Goal: Task Accomplishment & Management: Use online tool/utility

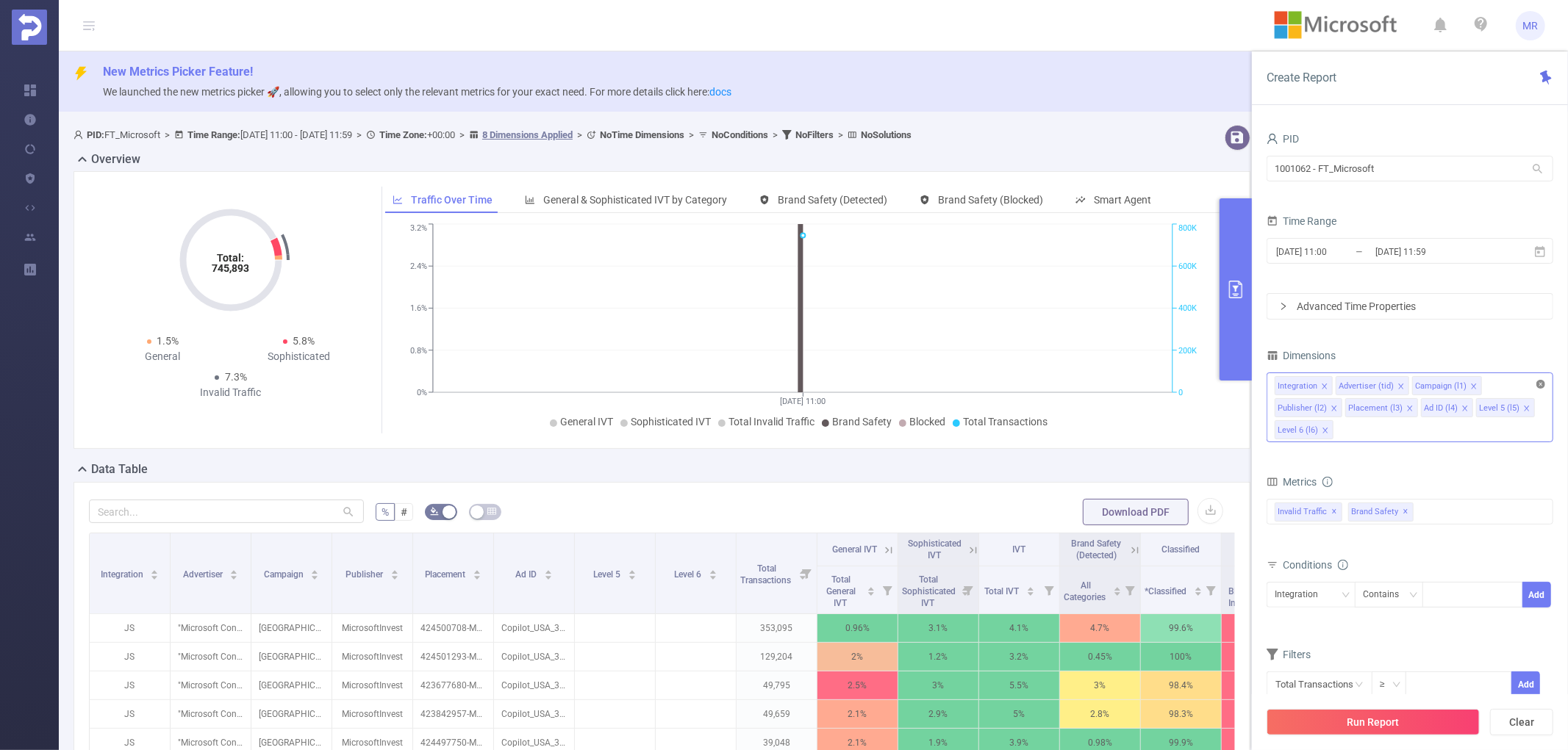
click at [1541, 385] on icon "icon: close-circle" at bounding box center [1541, 384] width 9 height 9
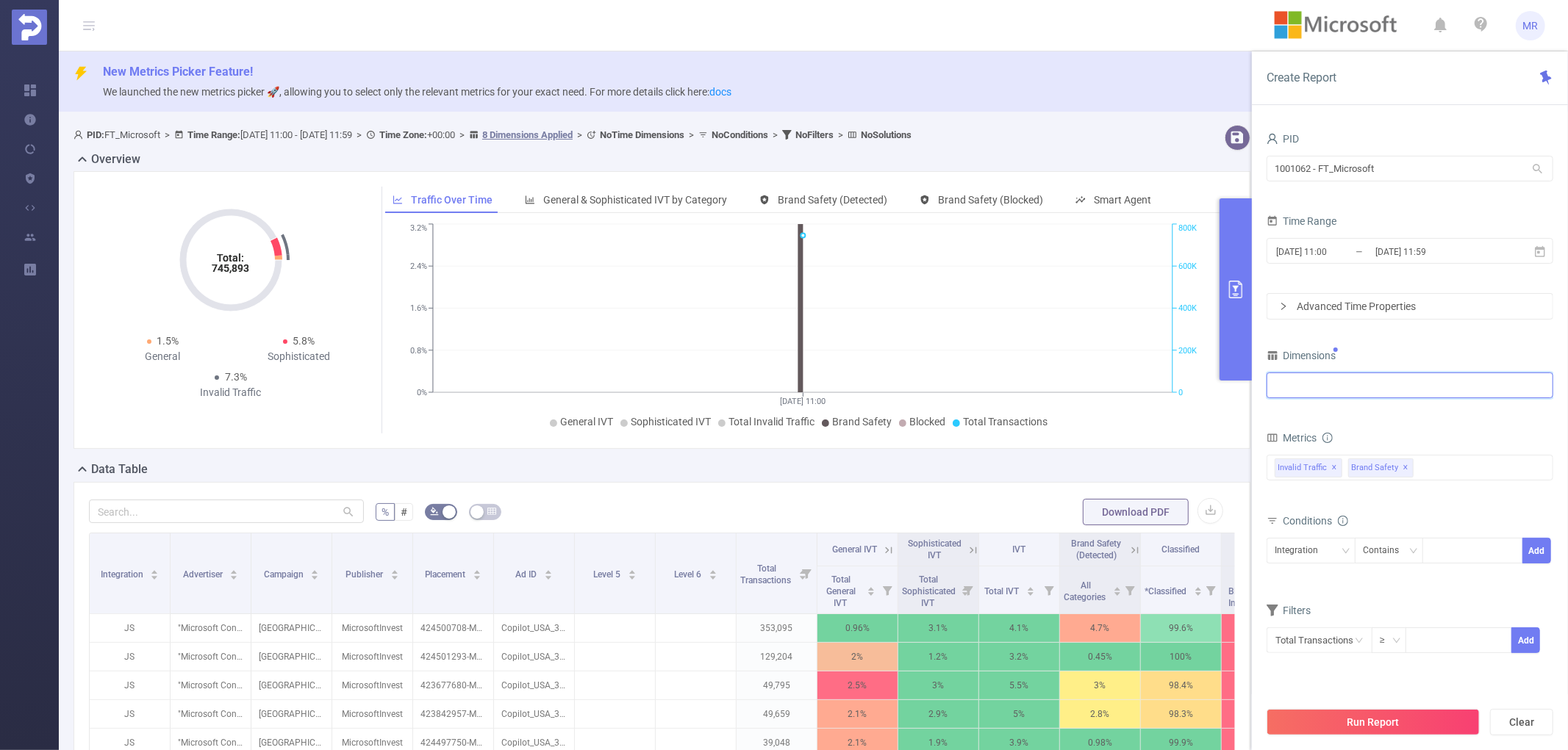
click at [1413, 405] on div "Dimensions" at bounding box center [1410, 377] width 287 height 65
click at [1398, 391] on div "Integration" at bounding box center [1409, 386] width 271 height 25
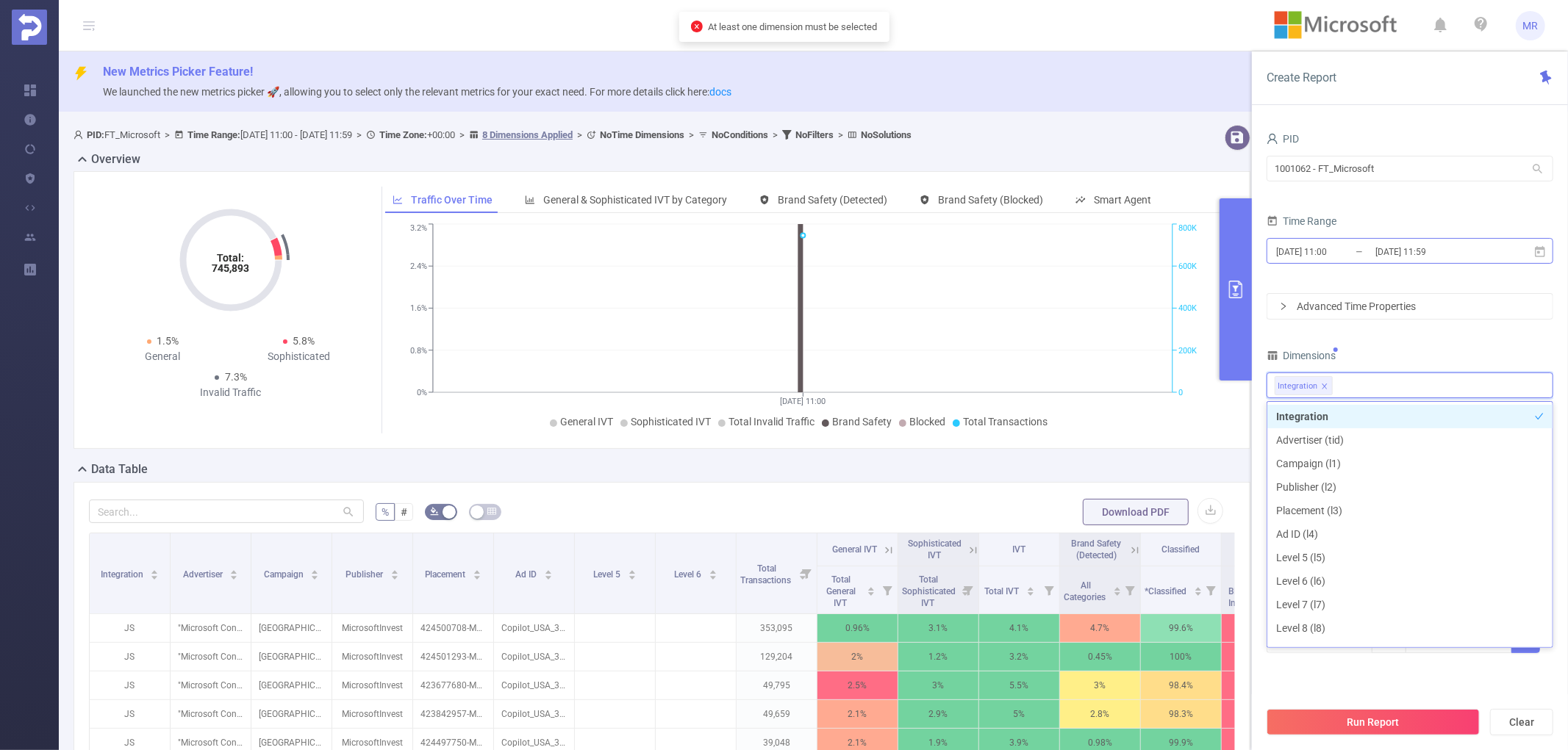
click at [1421, 247] on input "[DATE] 11:59" at bounding box center [1434, 252] width 119 height 20
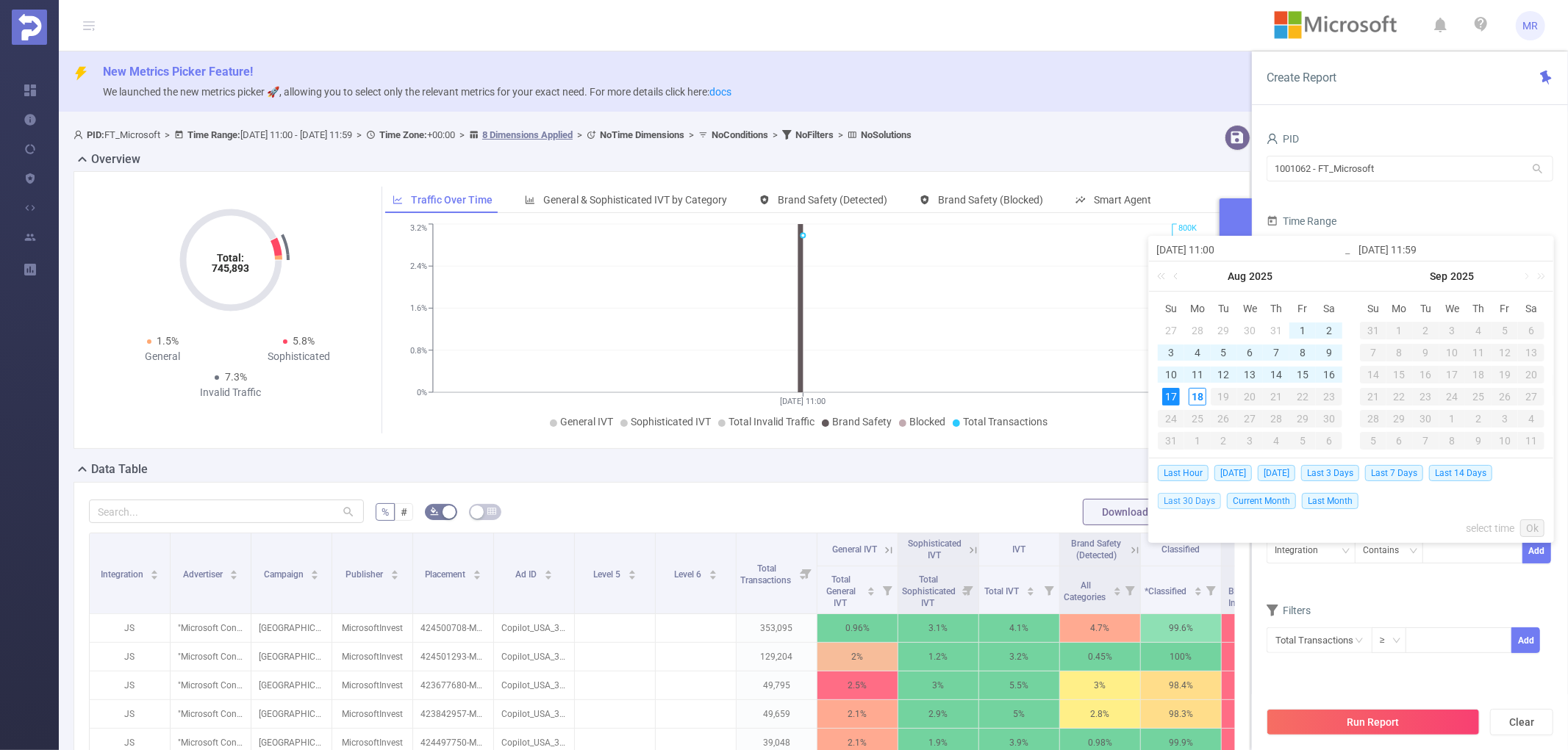
click at [1204, 497] on span "Last 30 Days" at bounding box center [1189, 501] width 63 height 16
type input "[DATE] 00:00"
type input "[DATE] 23:59"
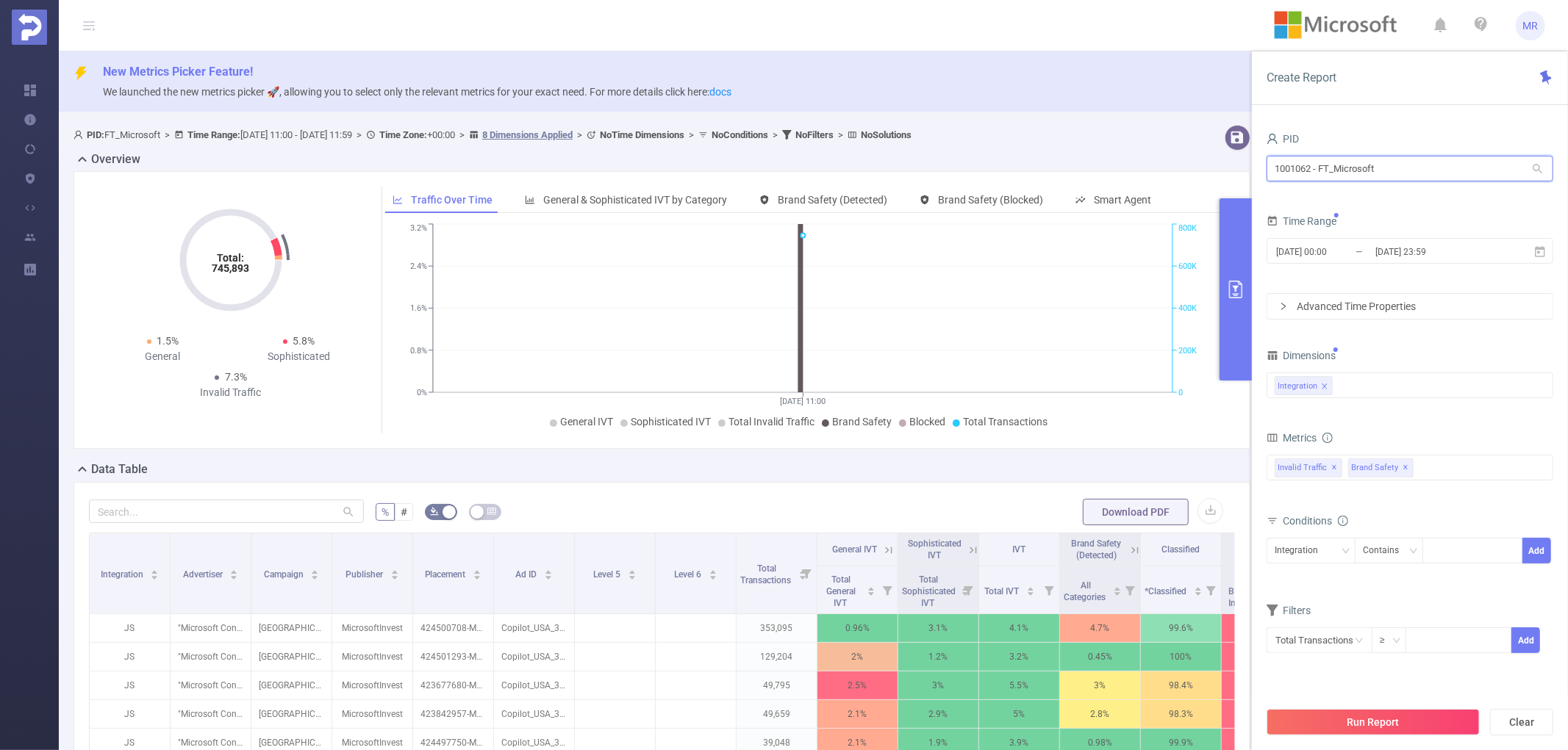
click at [1350, 172] on input "1001062 - FT_Microsoft" at bounding box center [1410, 168] width 287 height 25
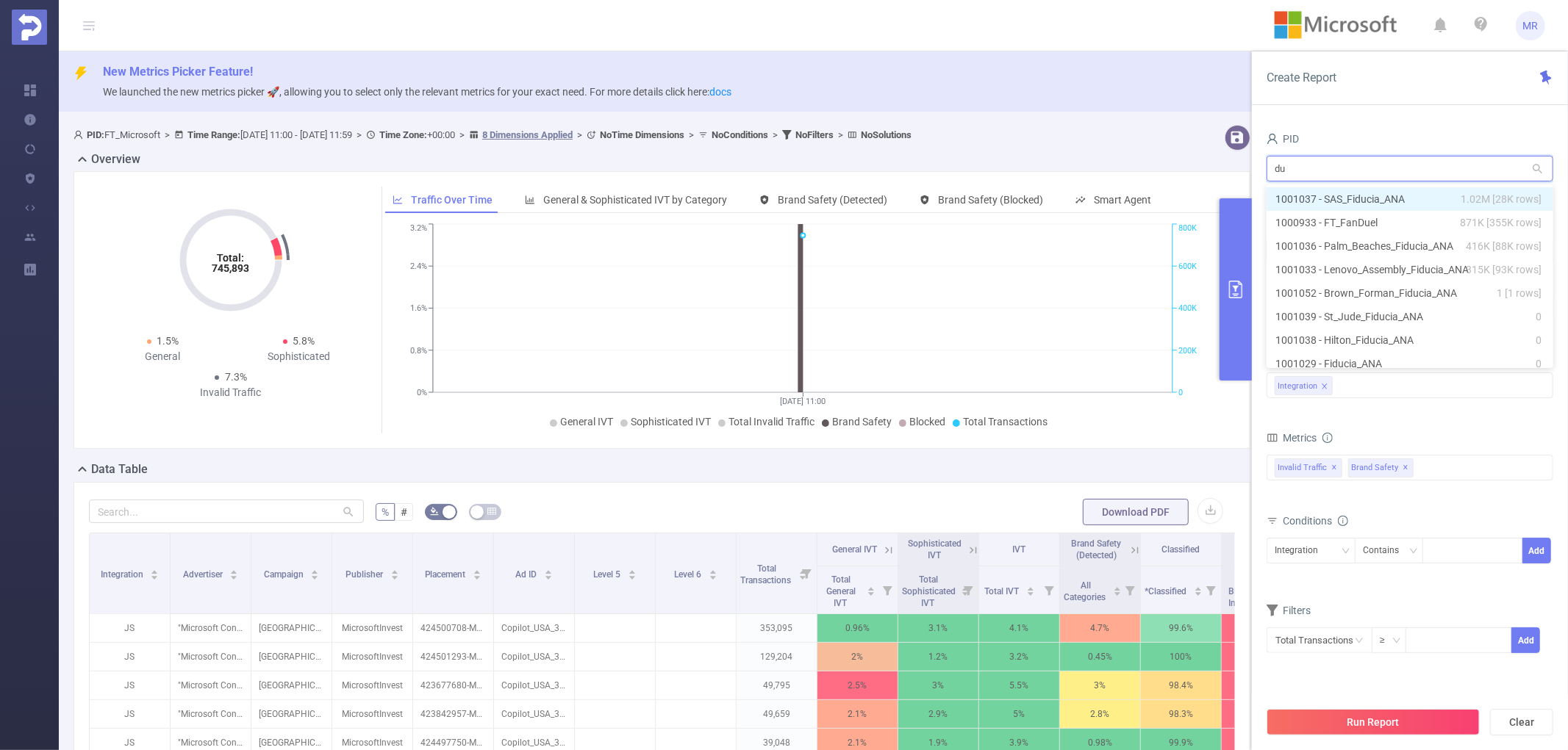
type input "due"
click at [1354, 189] on li "1000933 - FT_FanDuel 871K [355K rows]" at bounding box center [1410, 199] width 287 height 24
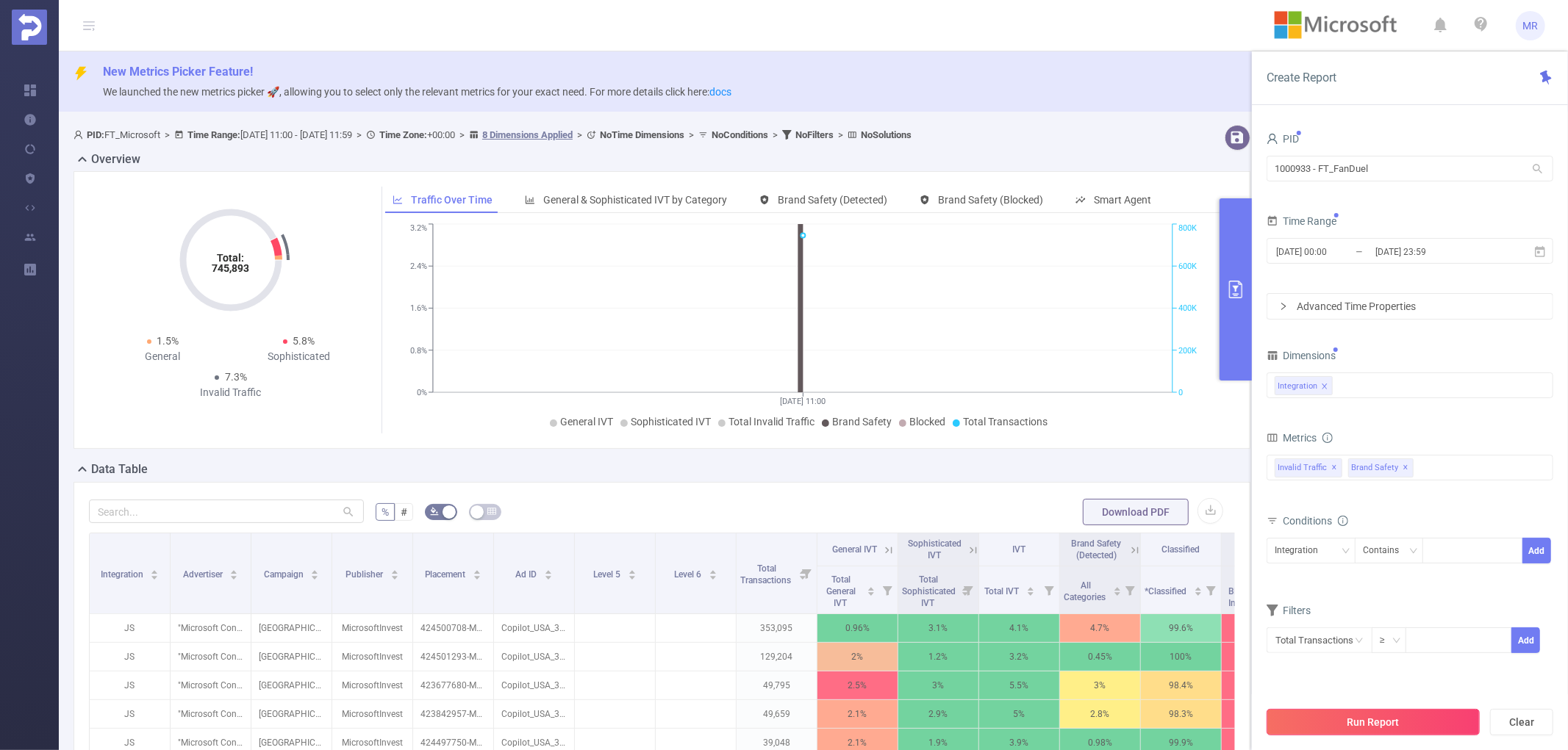
click at [1343, 721] on button "Run Report" at bounding box center [1373, 722] width 213 height 26
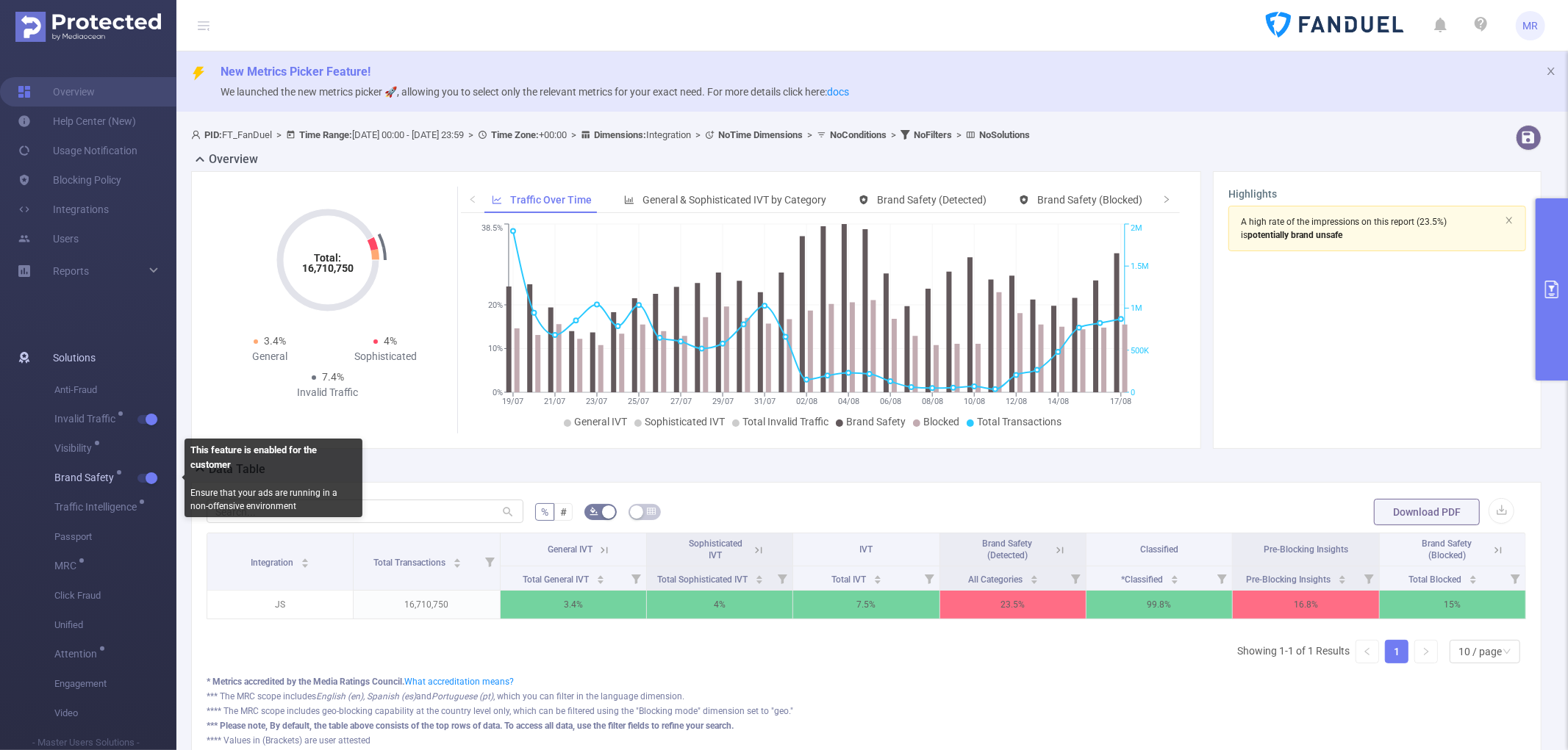
click at [145, 475] on button "button" at bounding box center [147, 478] width 20 height 9
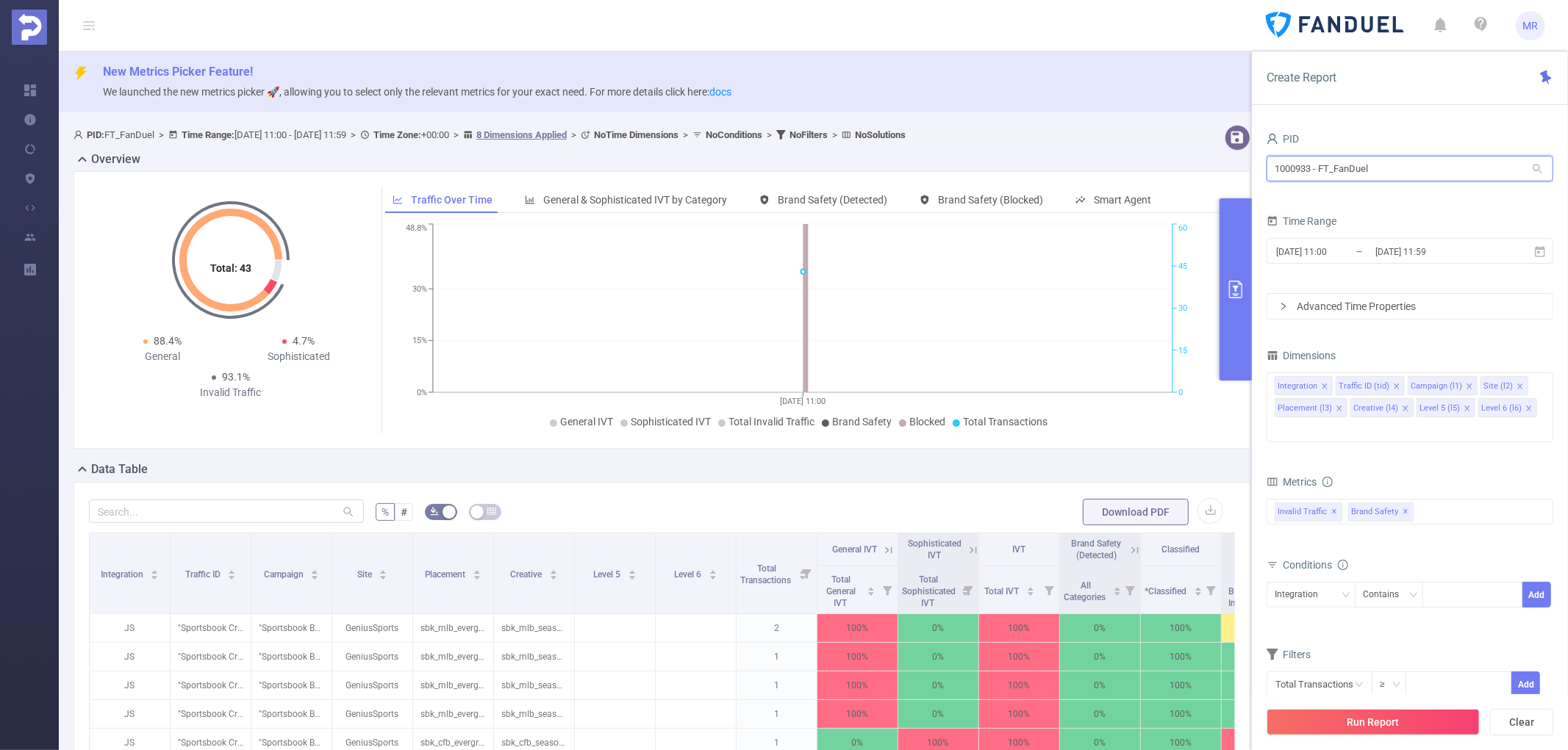
click at [1302, 179] on input "1000933 - FT_FanDuel" at bounding box center [1410, 168] width 287 height 25
type input "microso"
click at [1346, 207] on li "1001062 - FT_Microsoft 14M [483K rows]" at bounding box center [1410, 199] width 287 height 24
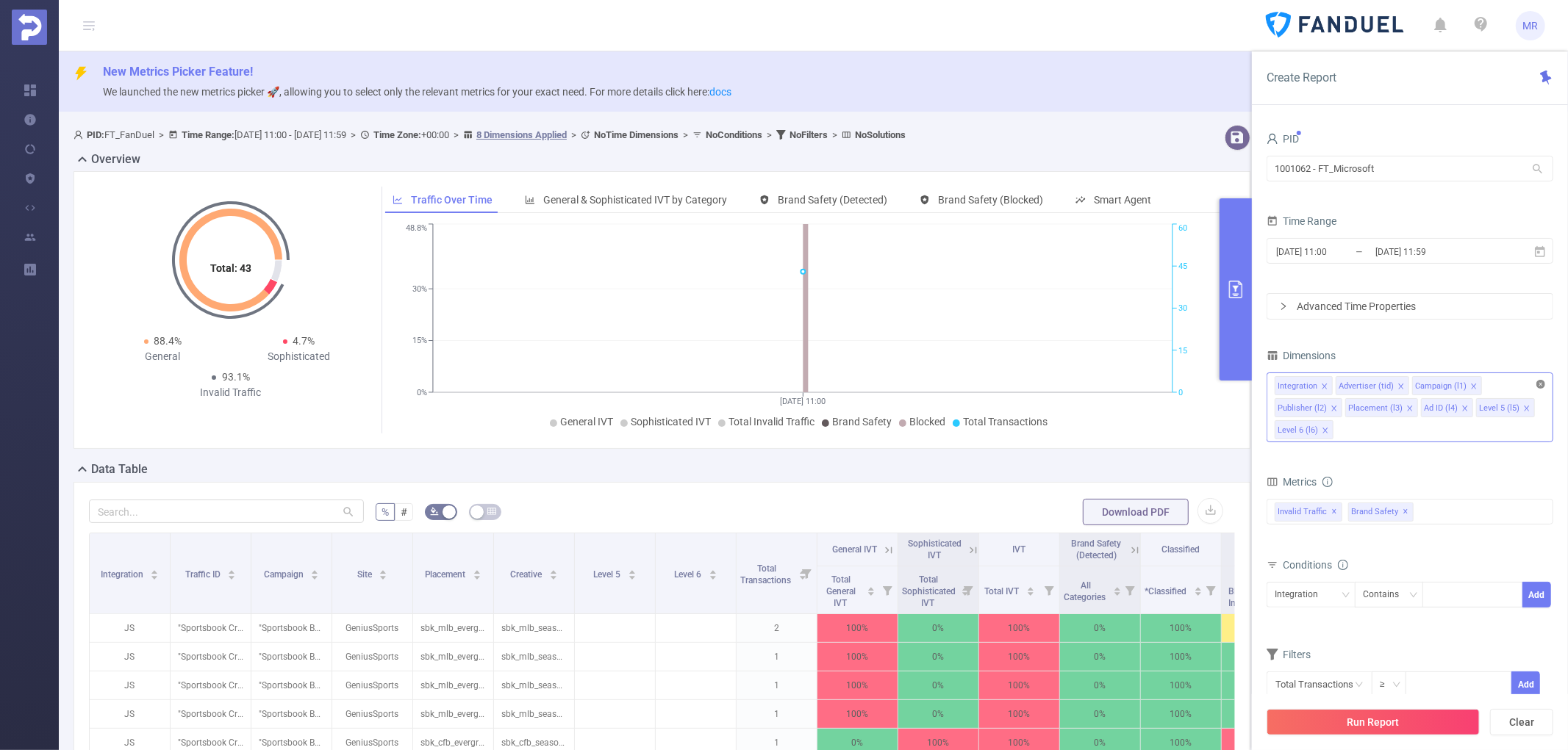
click at [1538, 387] on icon "icon: close-circle" at bounding box center [1541, 384] width 9 height 9
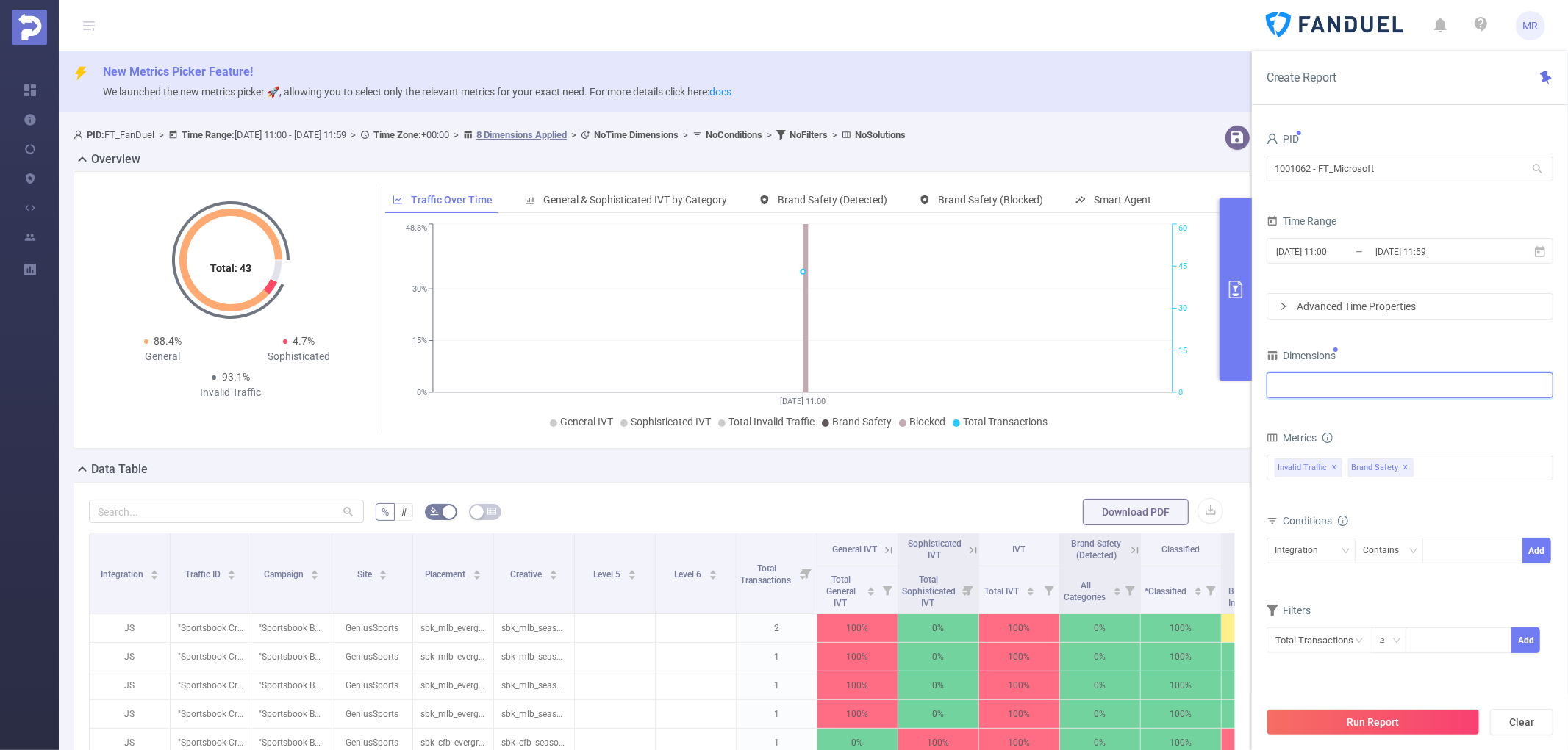
click at [1372, 386] on div at bounding box center [1409, 386] width 271 height 25
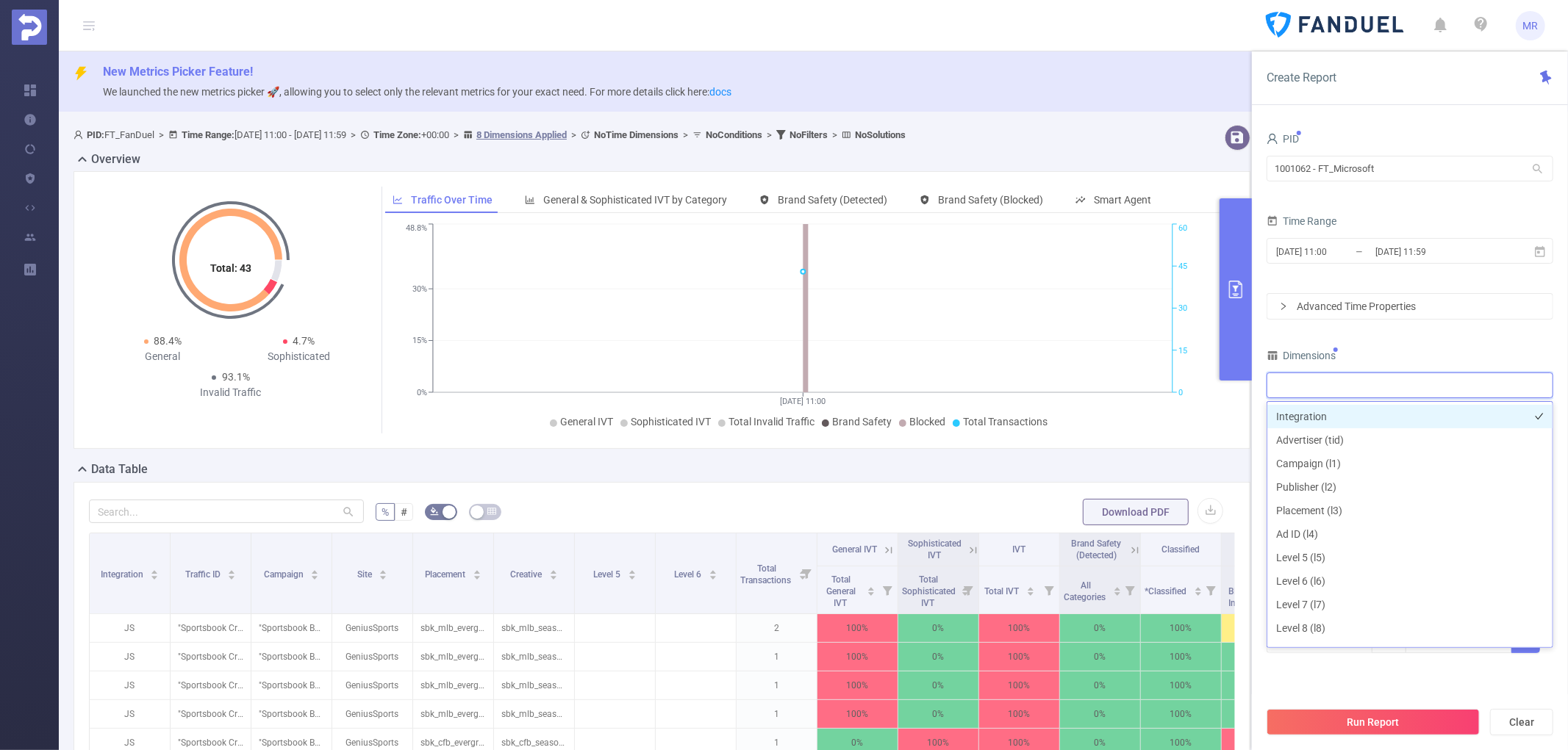
click at [1306, 413] on li "Integration" at bounding box center [1409, 417] width 285 height 24
click at [1363, 239] on span "[DATE] 11:00 _ [DATE] 11:59" at bounding box center [1410, 250] width 287 height 25
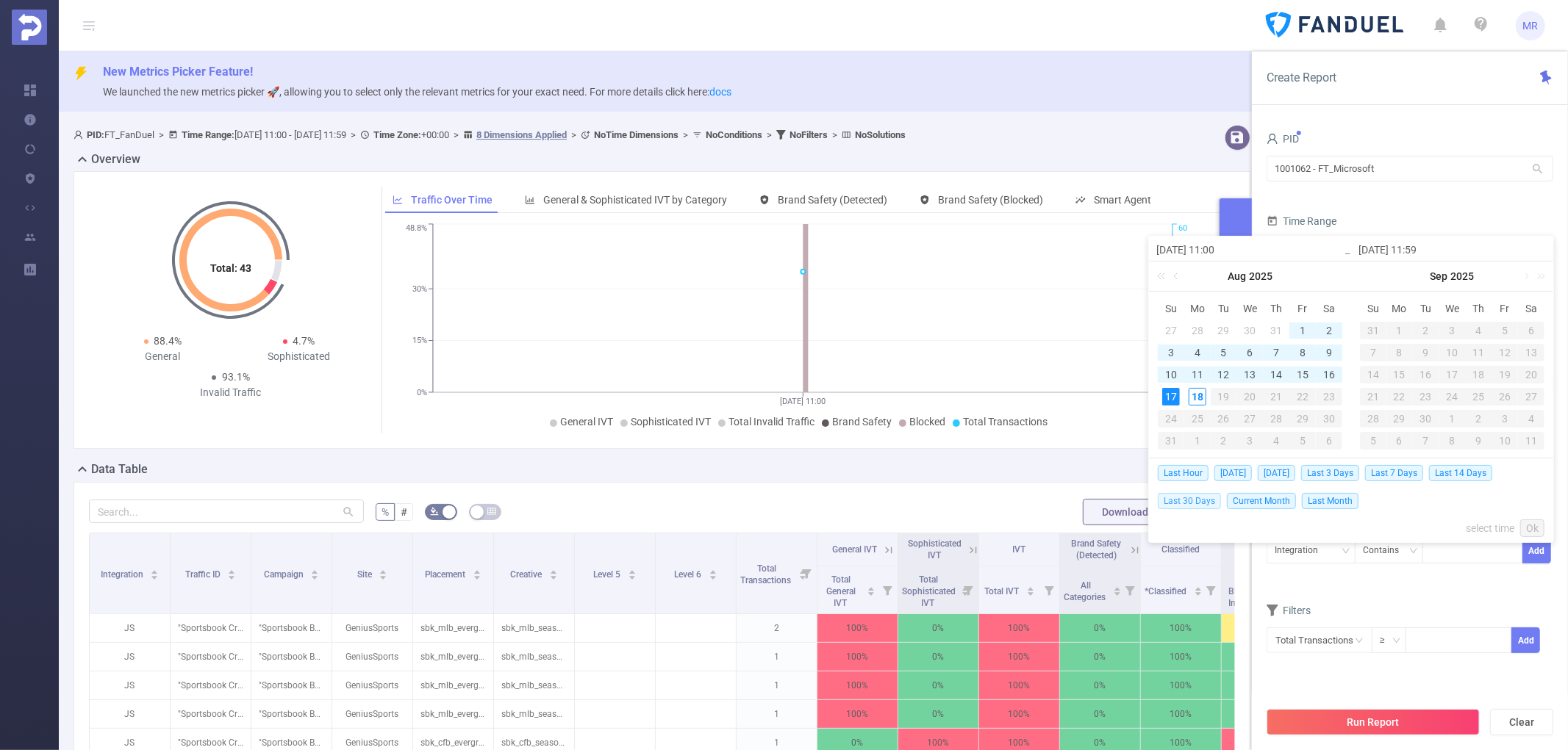
click at [1195, 498] on span "Last 30 Days" at bounding box center [1189, 501] width 63 height 16
type input "[DATE] 00:00"
type input "[DATE] 23:59"
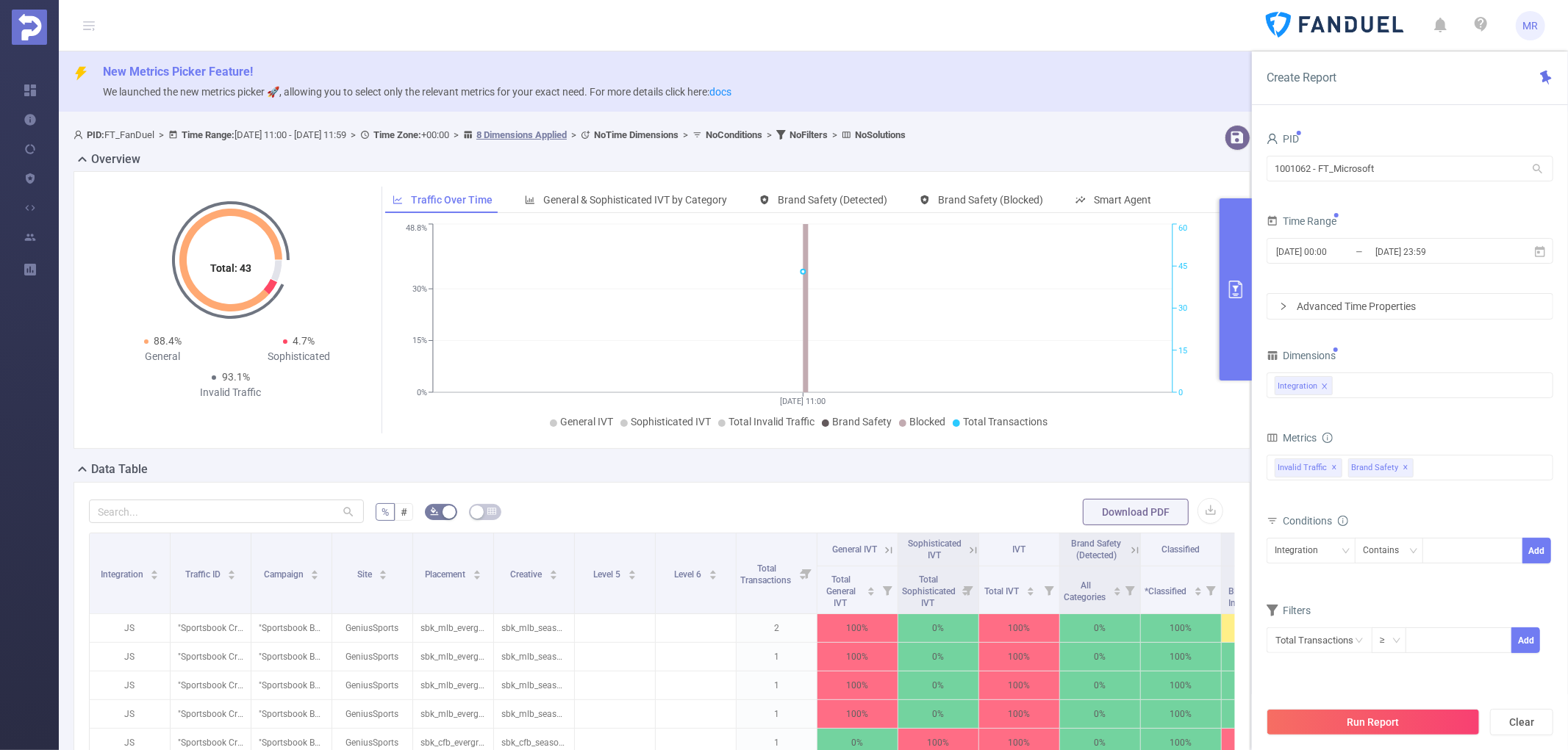
click at [1437, 351] on div "Dimensions" at bounding box center [1410, 358] width 287 height 25
click at [1369, 710] on button "Run Report" at bounding box center [1373, 722] width 213 height 26
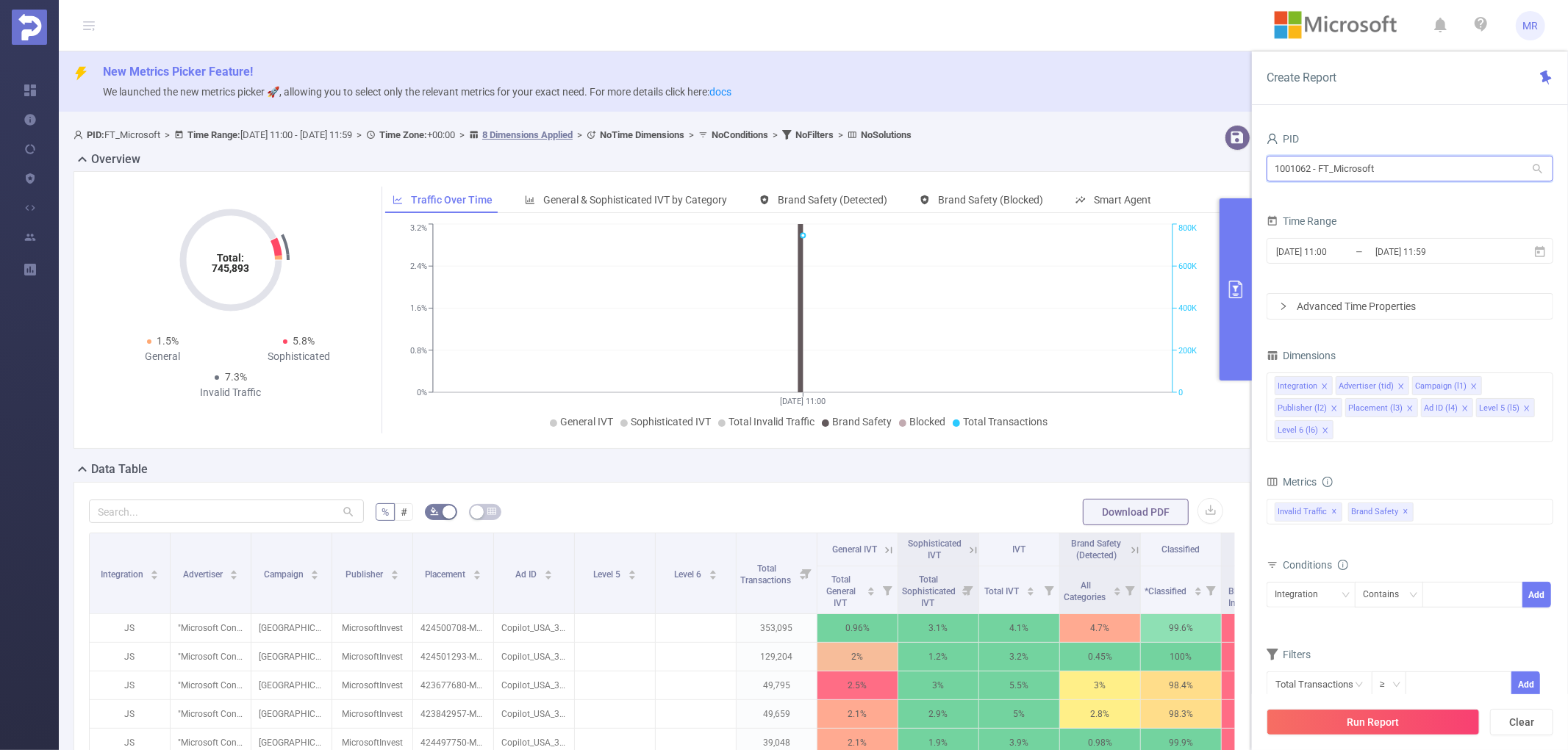
click at [1344, 181] on input "1001062 - FT_Microsoft" at bounding box center [1410, 168] width 287 height 25
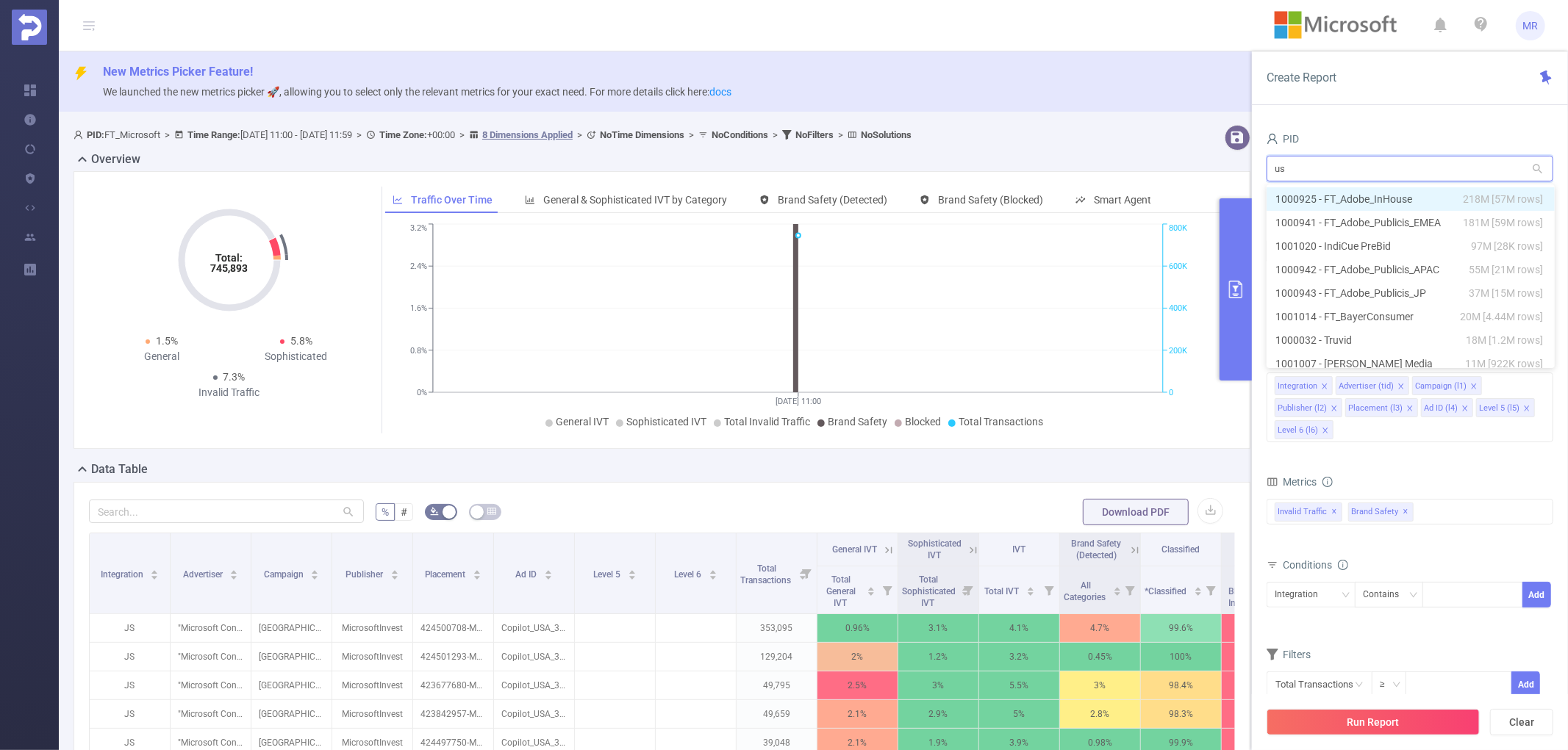
type input "usc"
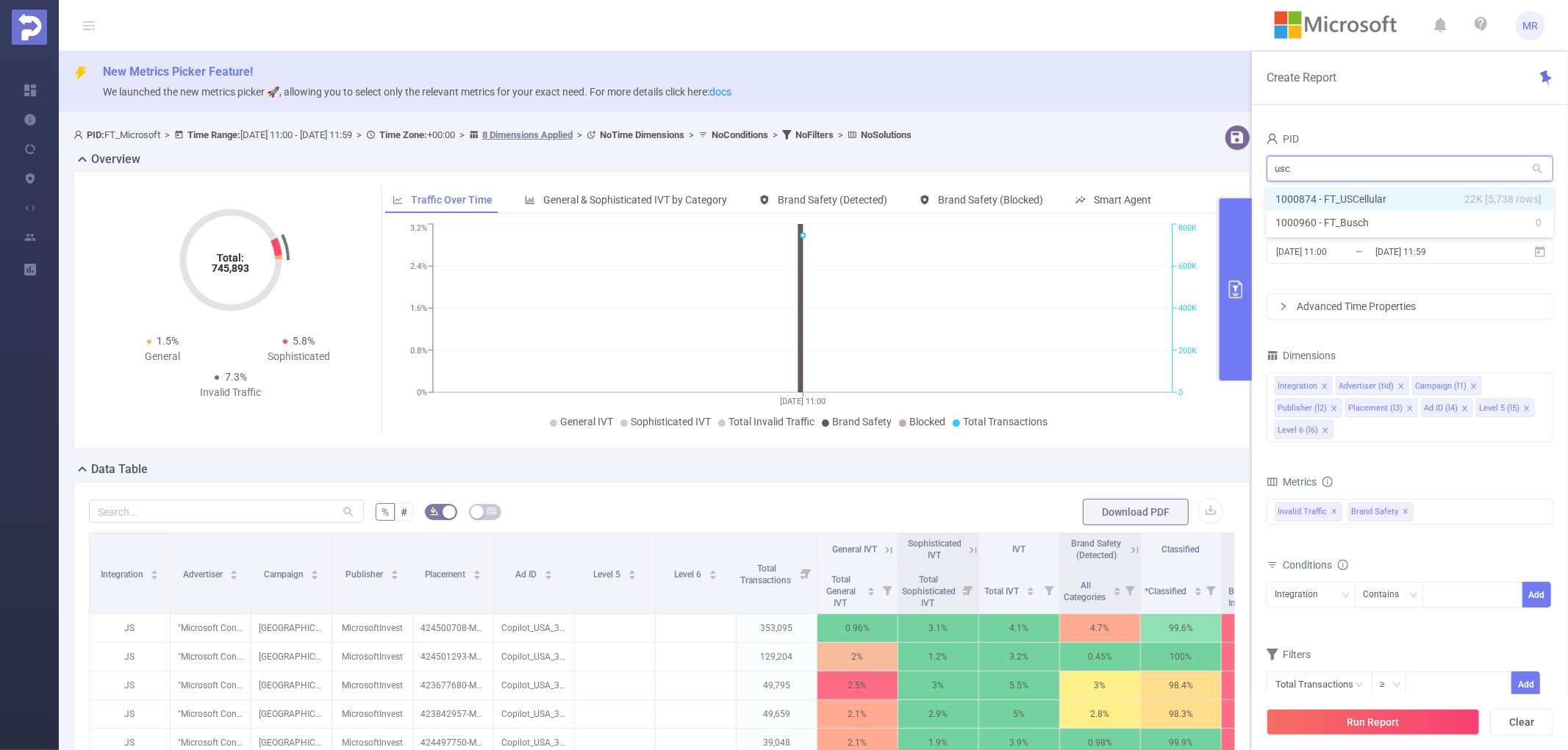
click at [1347, 192] on li "1000874 - FT_USCellular 22K [5,738 rows]" at bounding box center [1410, 199] width 287 height 24
click at [1539, 383] on icon "icon: close-circle" at bounding box center [1541, 384] width 9 height 9
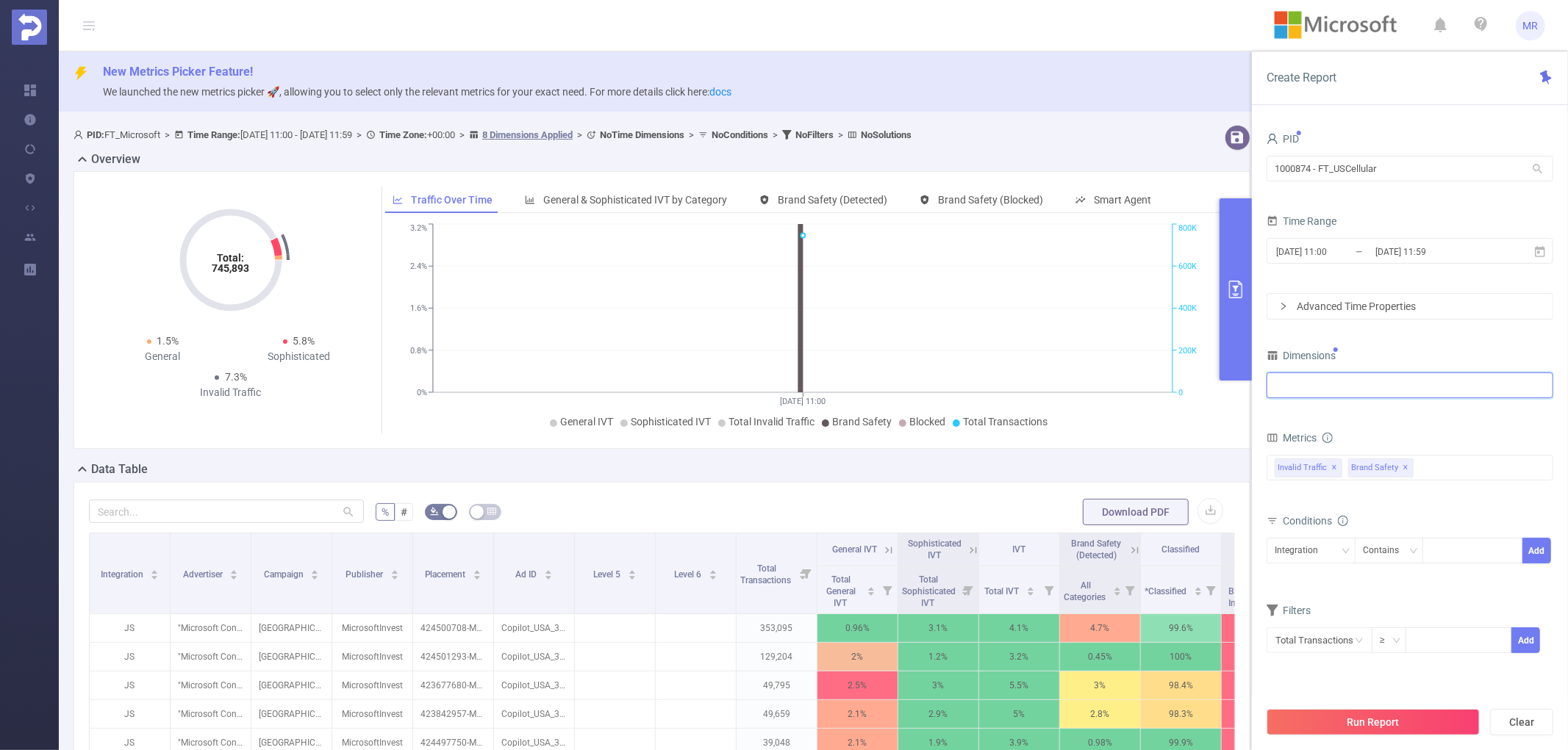
click at [1332, 391] on div at bounding box center [1409, 386] width 271 height 25
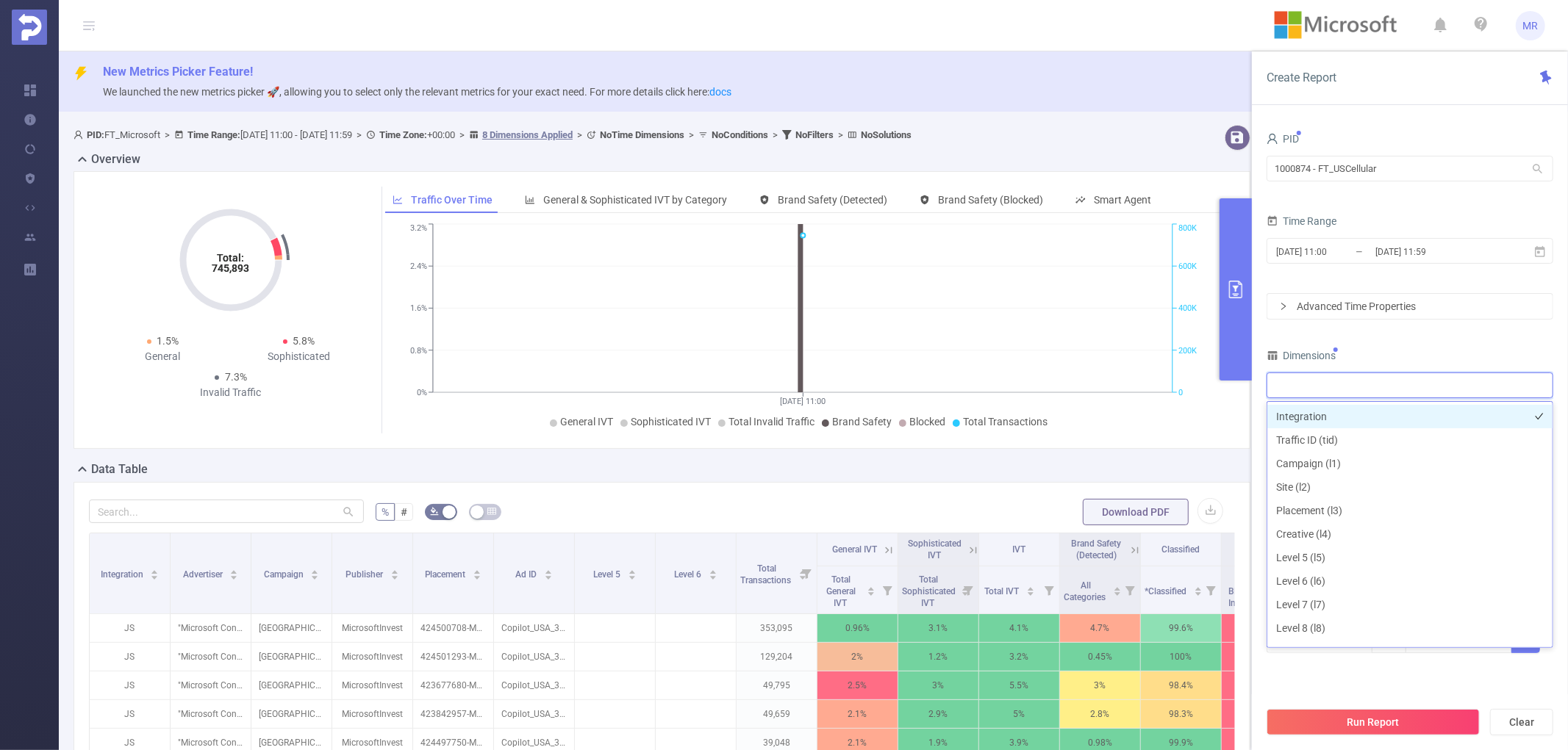
click at [1325, 409] on li "Integration" at bounding box center [1409, 417] width 285 height 24
click at [1416, 250] on input "[DATE] 11:59" at bounding box center [1434, 252] width 119 height 20
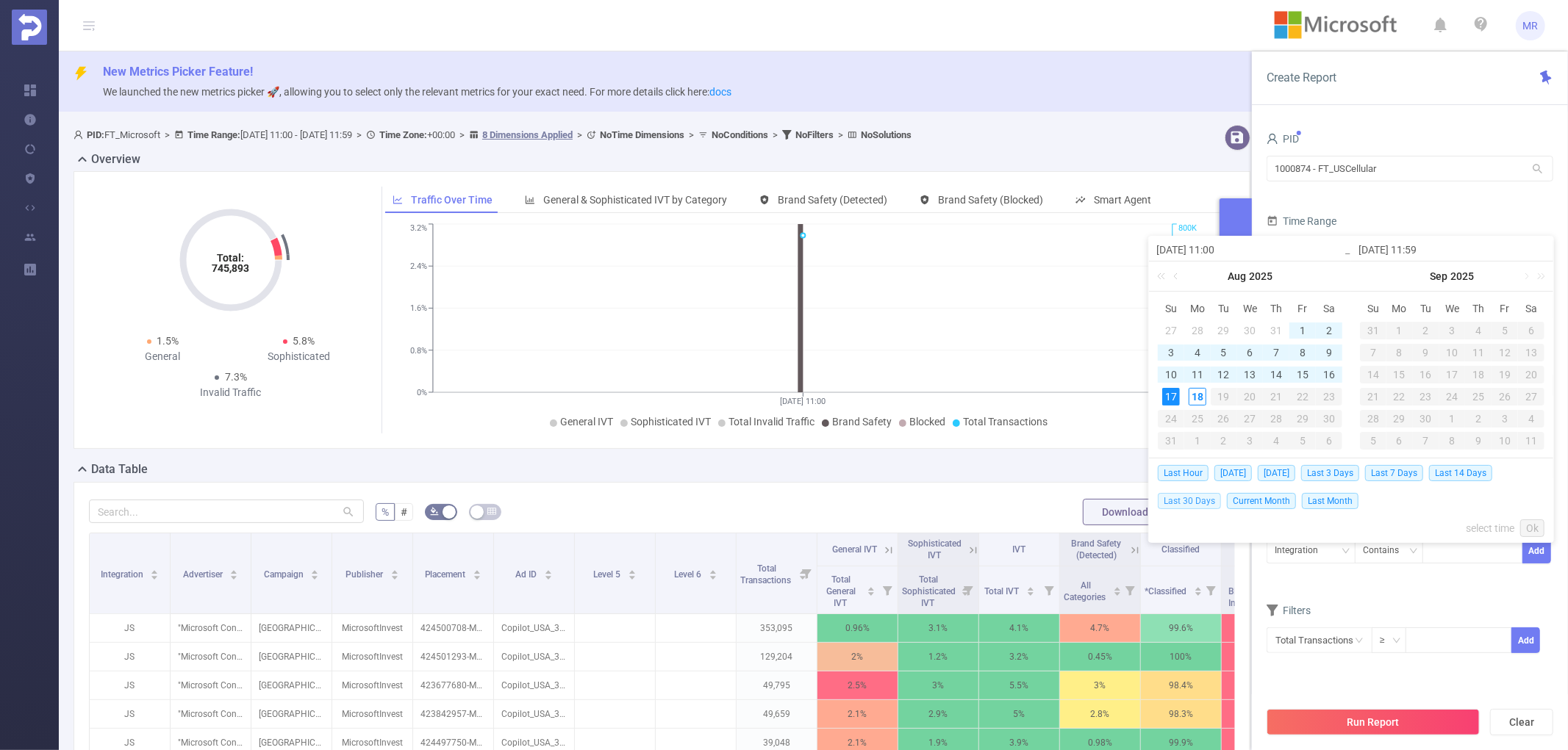
click at [1204, 500] on span "Last 30 Days" at bounding box center [1189, 501] width 63 height 16
type input "[DATE] 00:00"
type input "[DATE] 23:59"
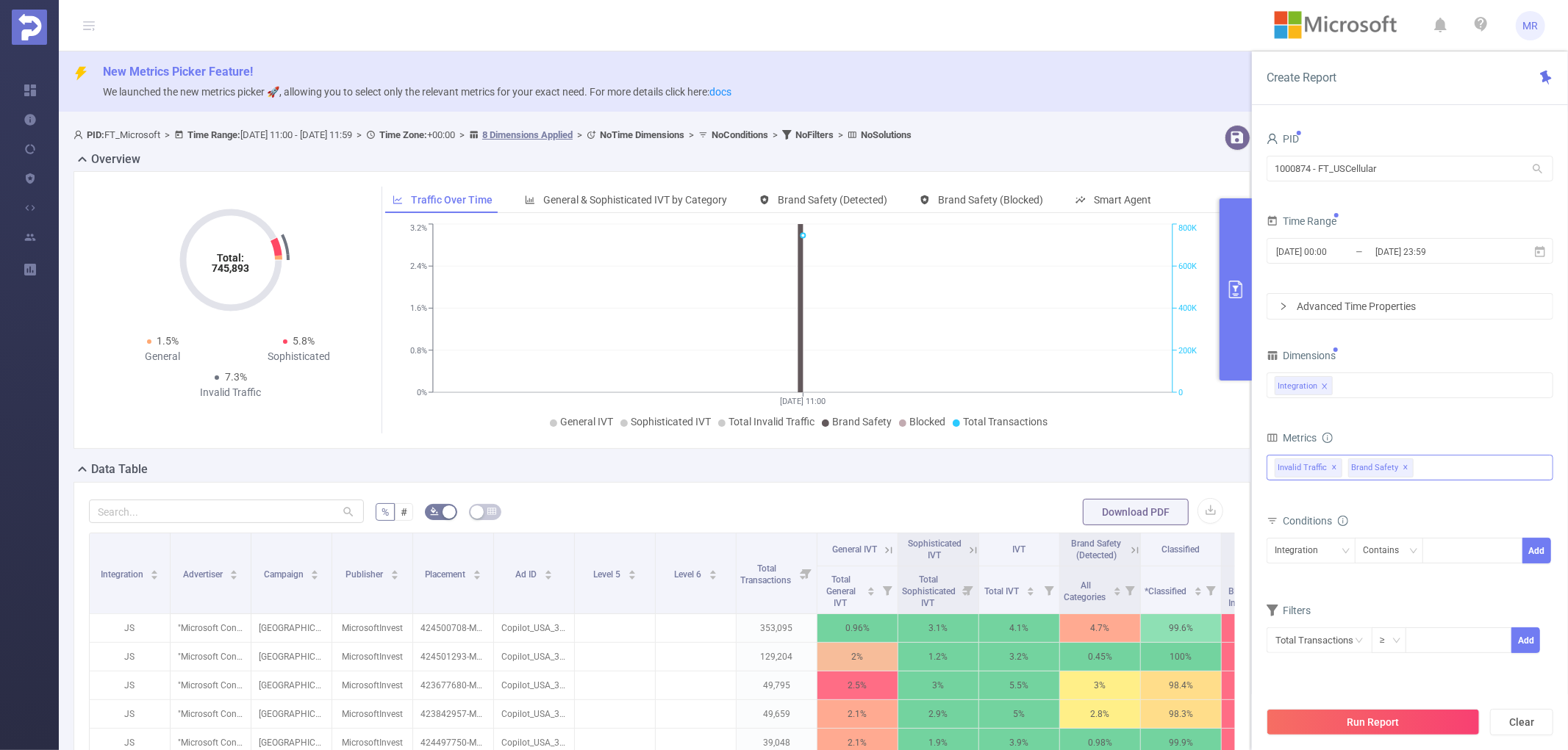
click at [1409, 471] on span "✕" at bounding box center [1406, 468] width 6 height 18
click at [1373, 721] on button "Run Report" at bounding box center [1373, 722] width 213 height 26
